Goal: Check status: Check status

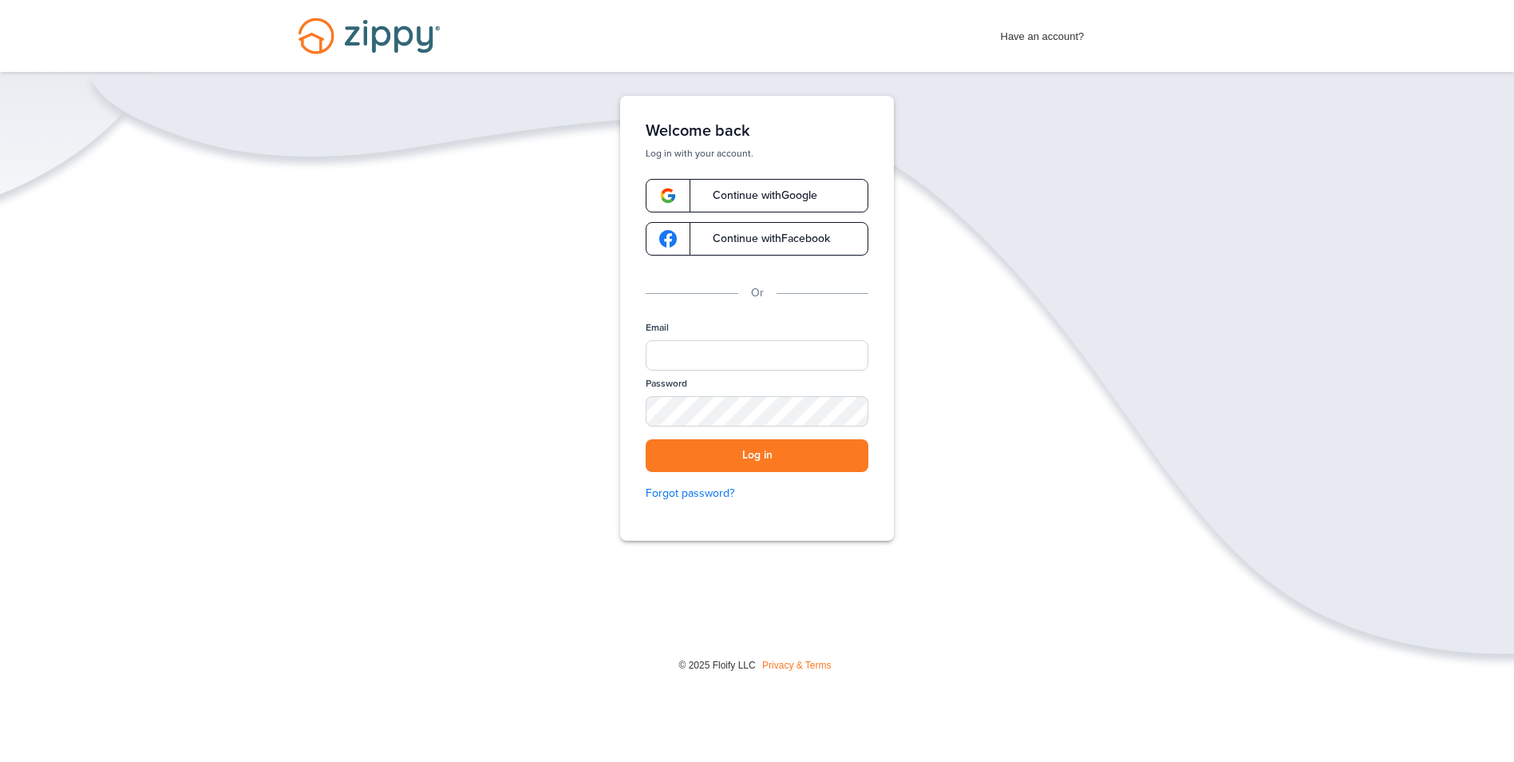
click at [710, 198] on span "Continue with Google" at bounding box center [757, 195] width 121 height 11
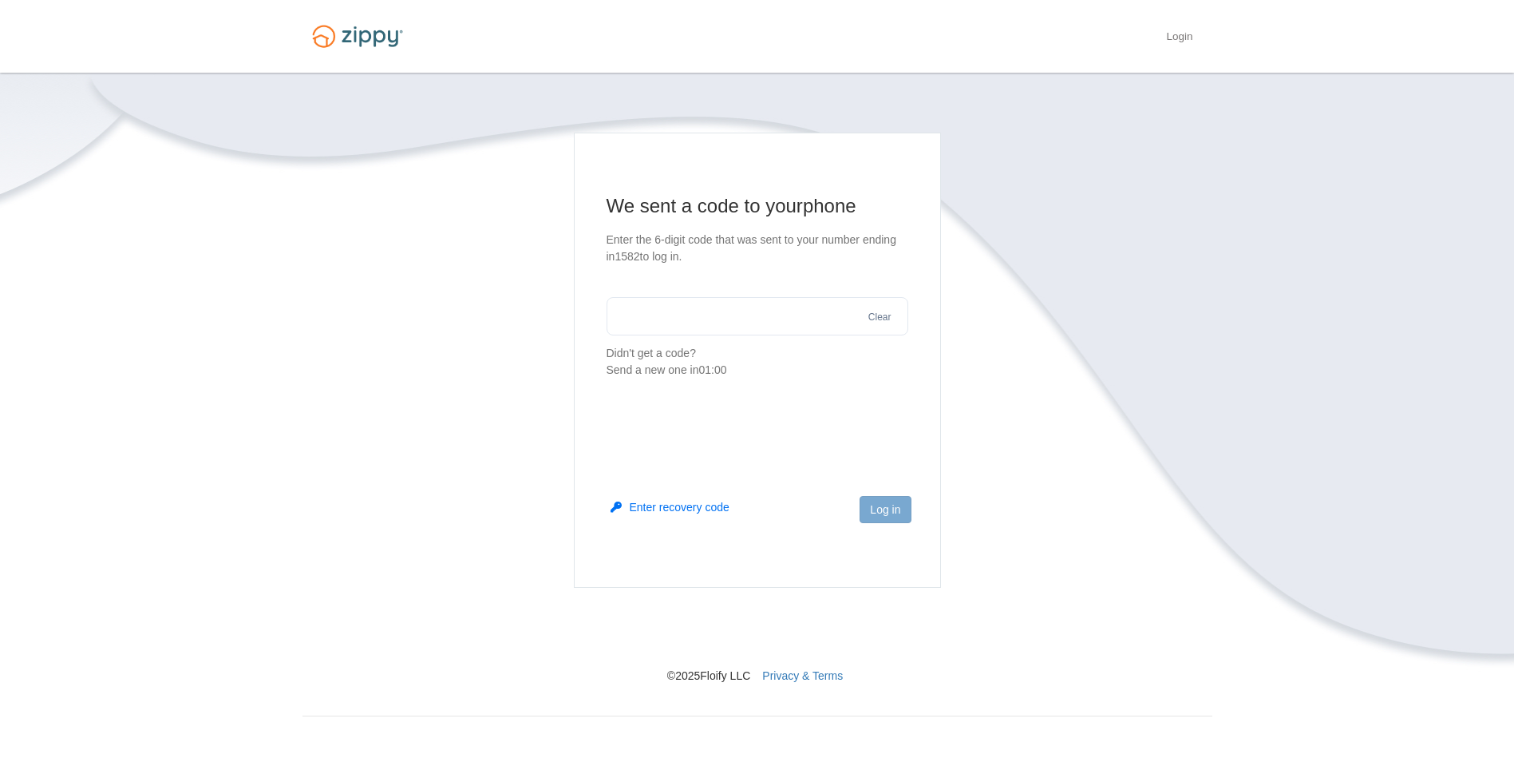
click at [671, 321] on input "text" at bounding box center [758, 316] width 302 height 38
type input "******"
click at [916, 516] on footer "Log in" at bounding box center [758, 535] width 366 height 104
click at [894, 508] on button "Log in" at bounding box center [885, 509] width 51 height 27
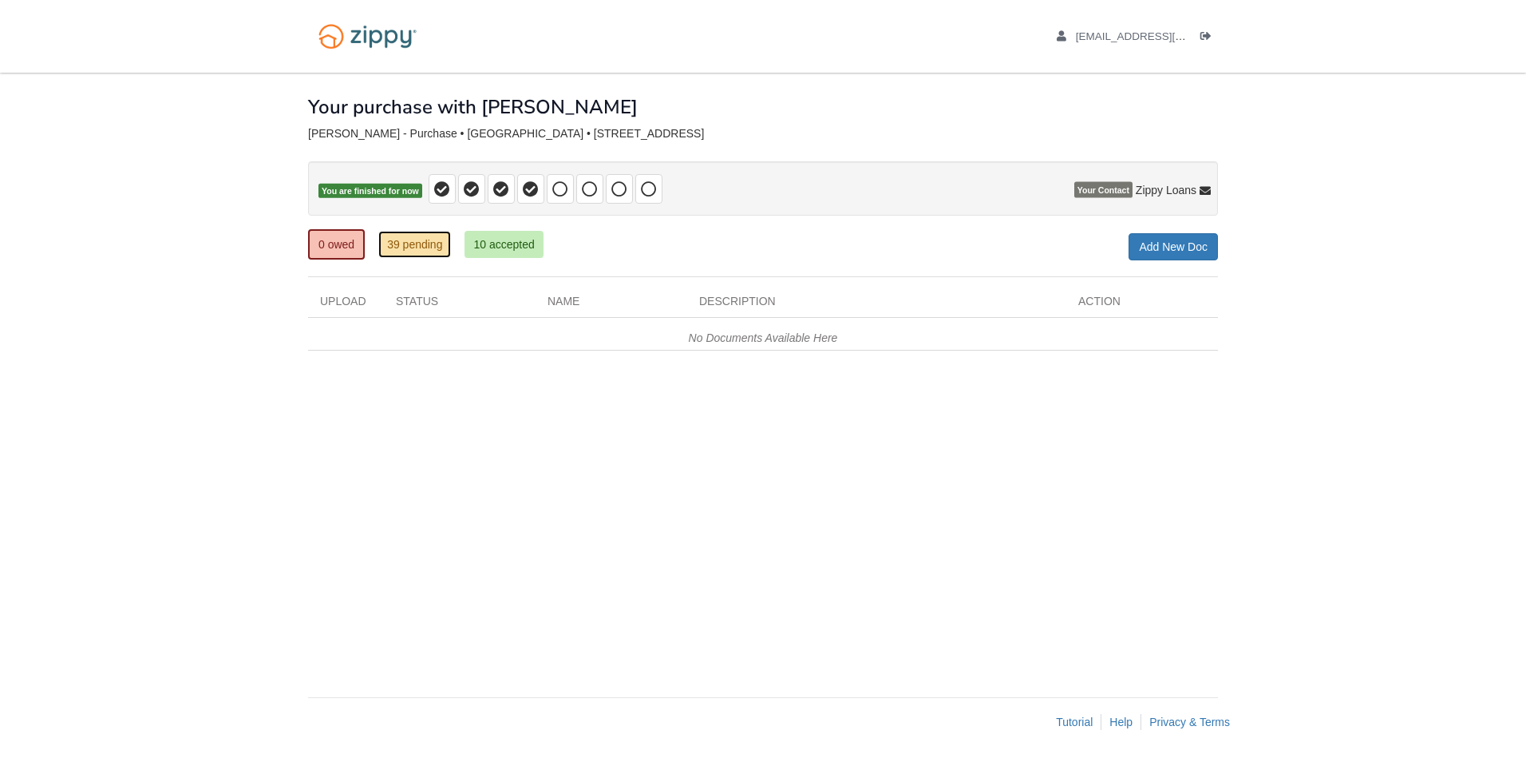
click at [422, 256] on link "39 pending" at bounding box center [414, 244] width 73 height 27
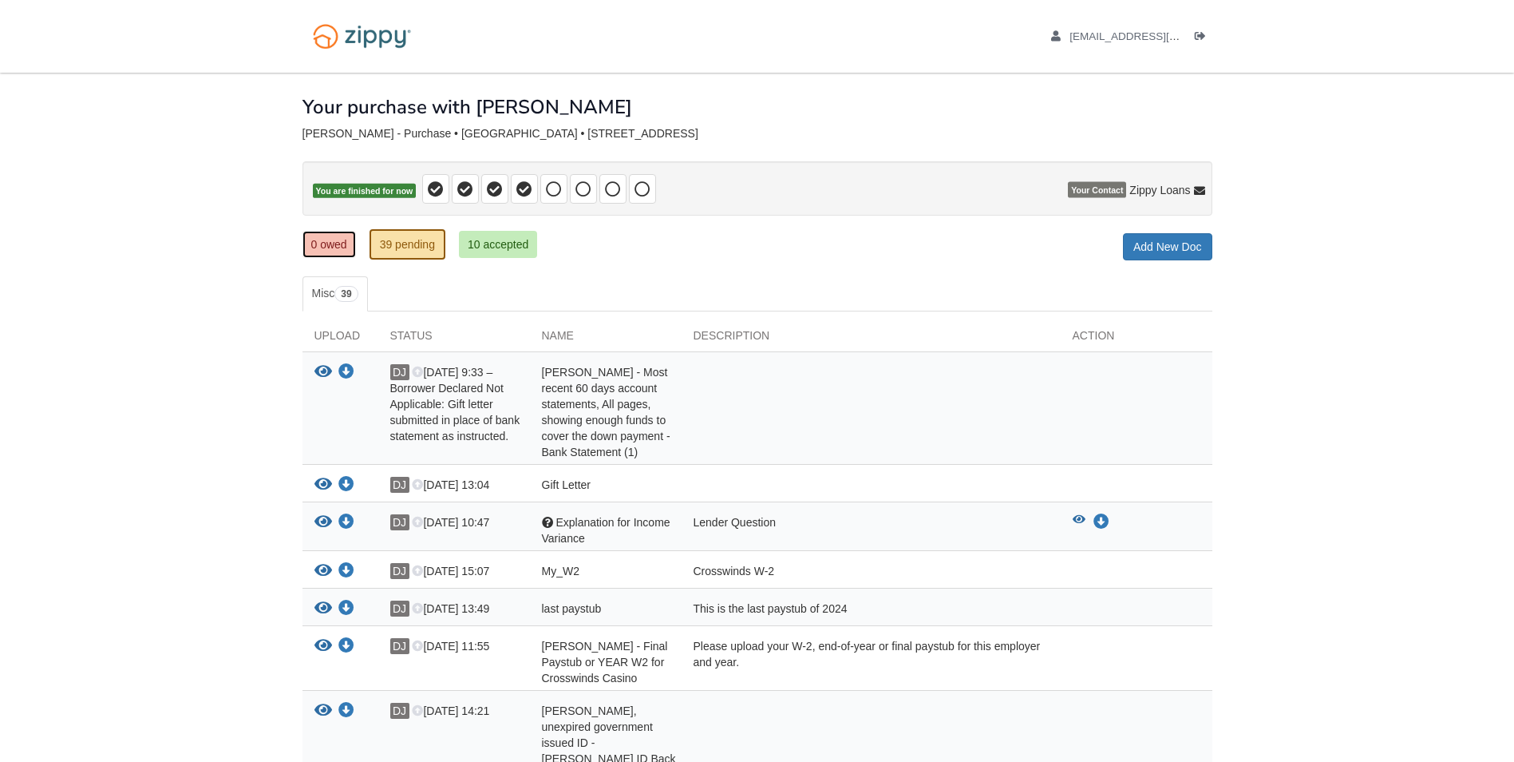
click at [314, 247] on link "0 owed" at bounding box center [329, 244] width 53 height 27
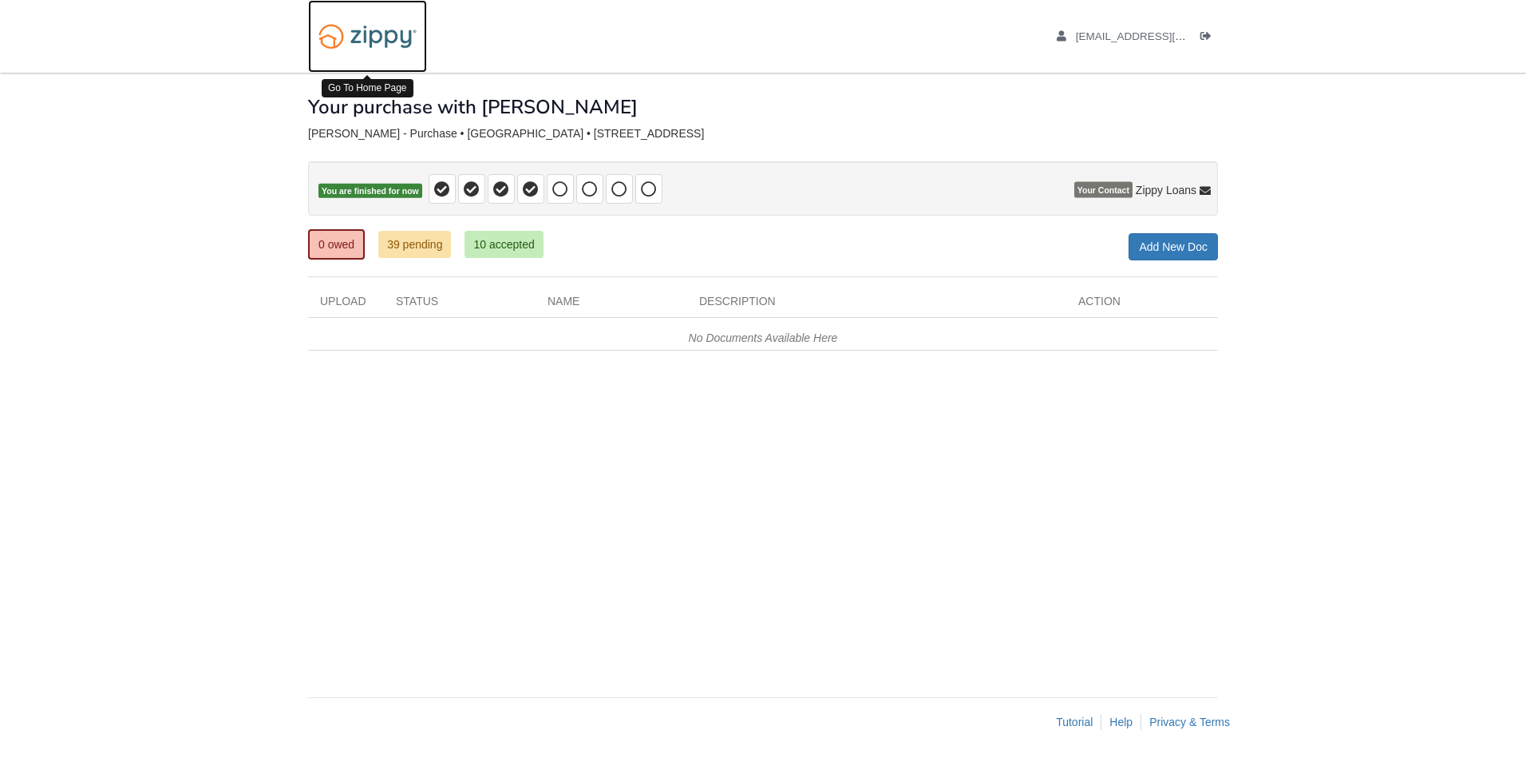
click at [371, 34] on img at bounding box center [367, 36] width 119 height 41
click at [369, 44] on img at bounding box center [367, 36] width 119 height 41
